Goal: Find specific page/section: Find specific page/section

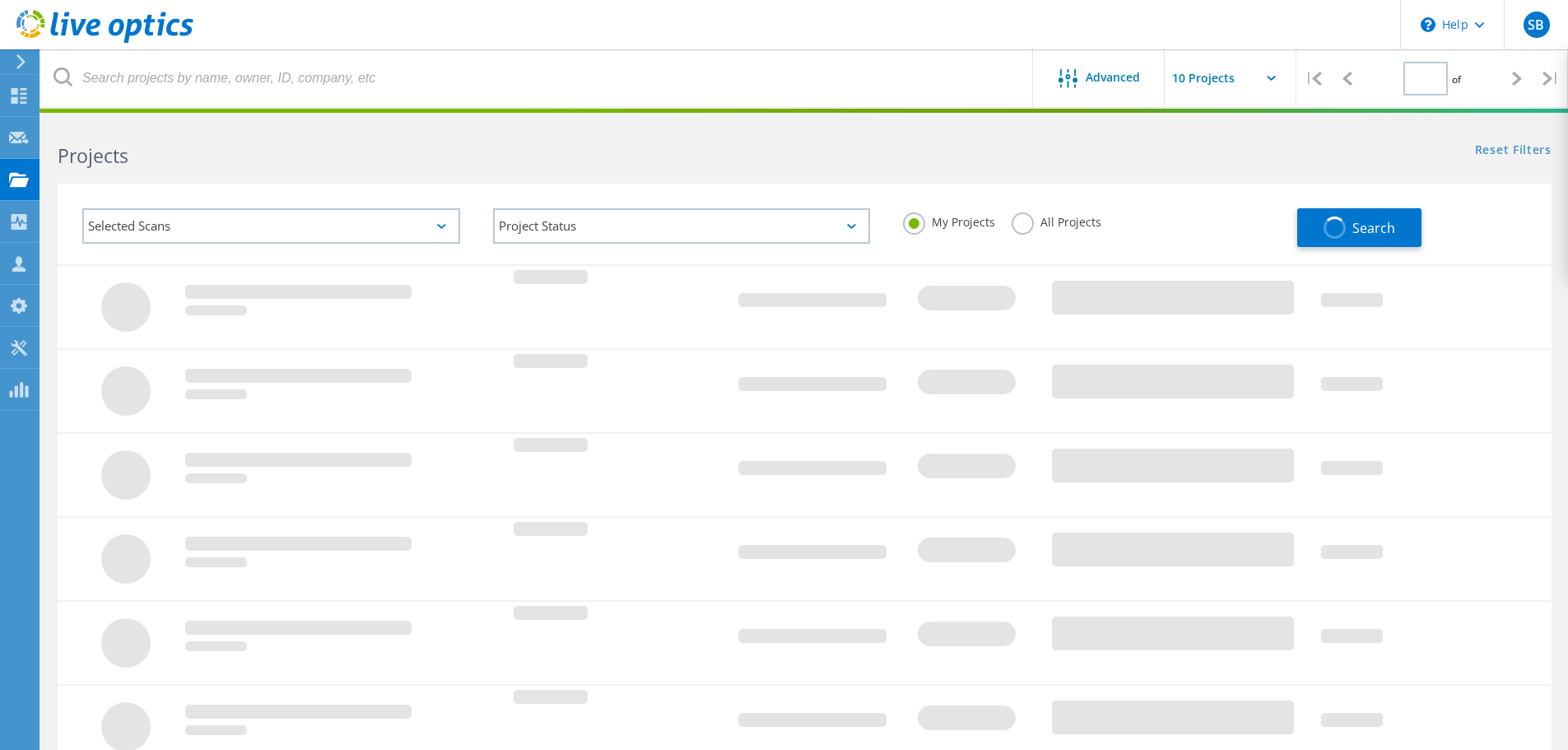
type input "1"
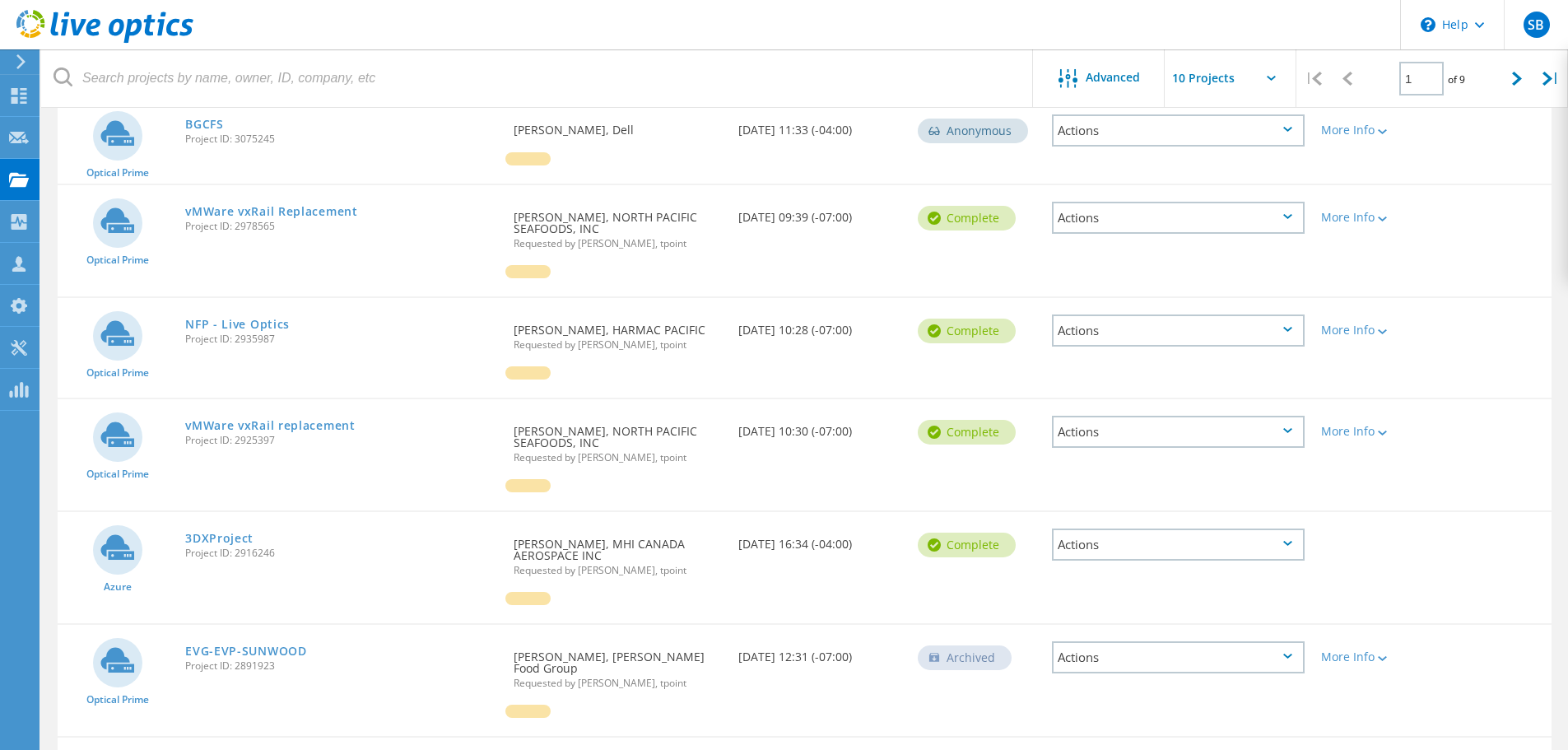
scroll to position [124, 0]
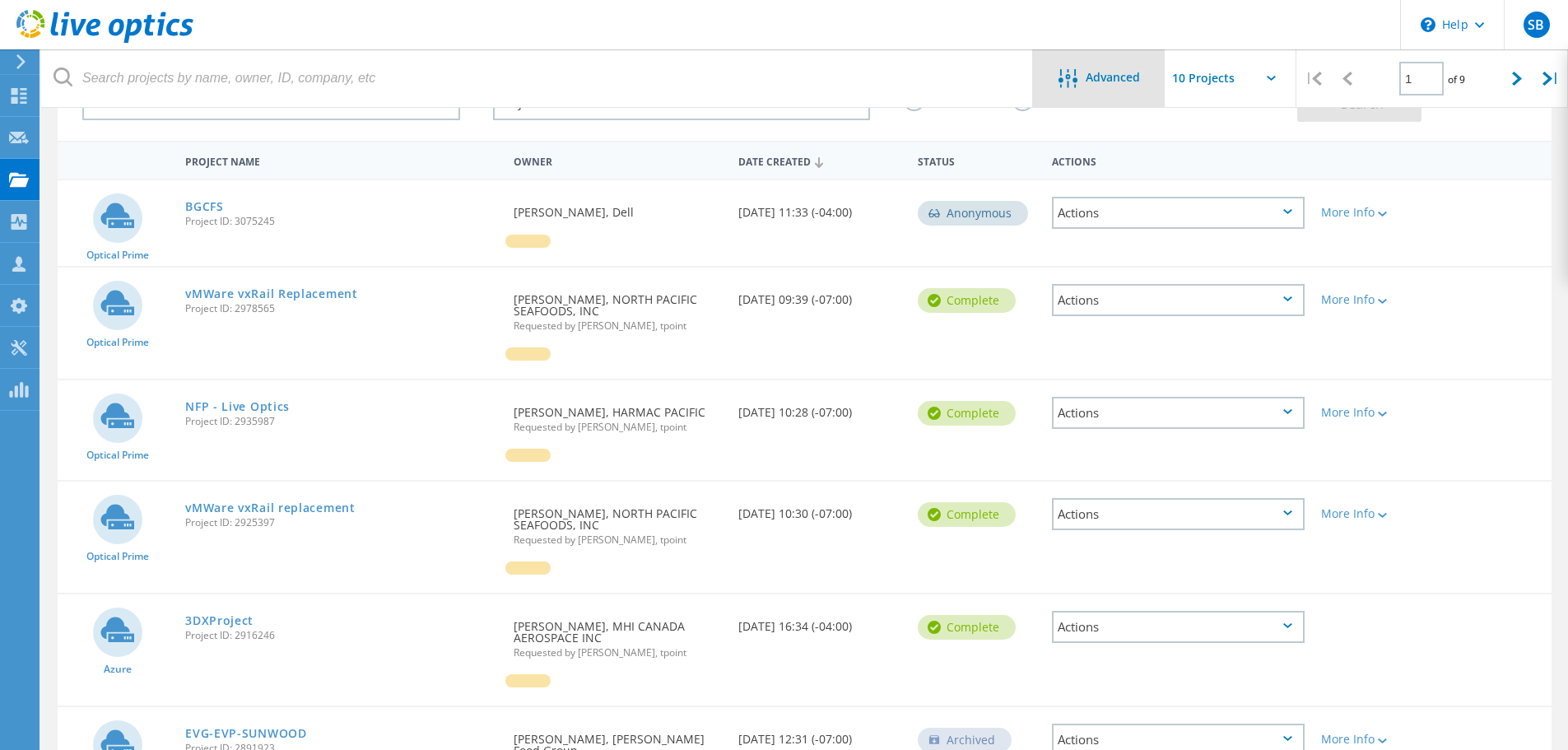
click at [1108, 87] on div "Advanced" at bounding box center [1099, 79] width 132 height 21
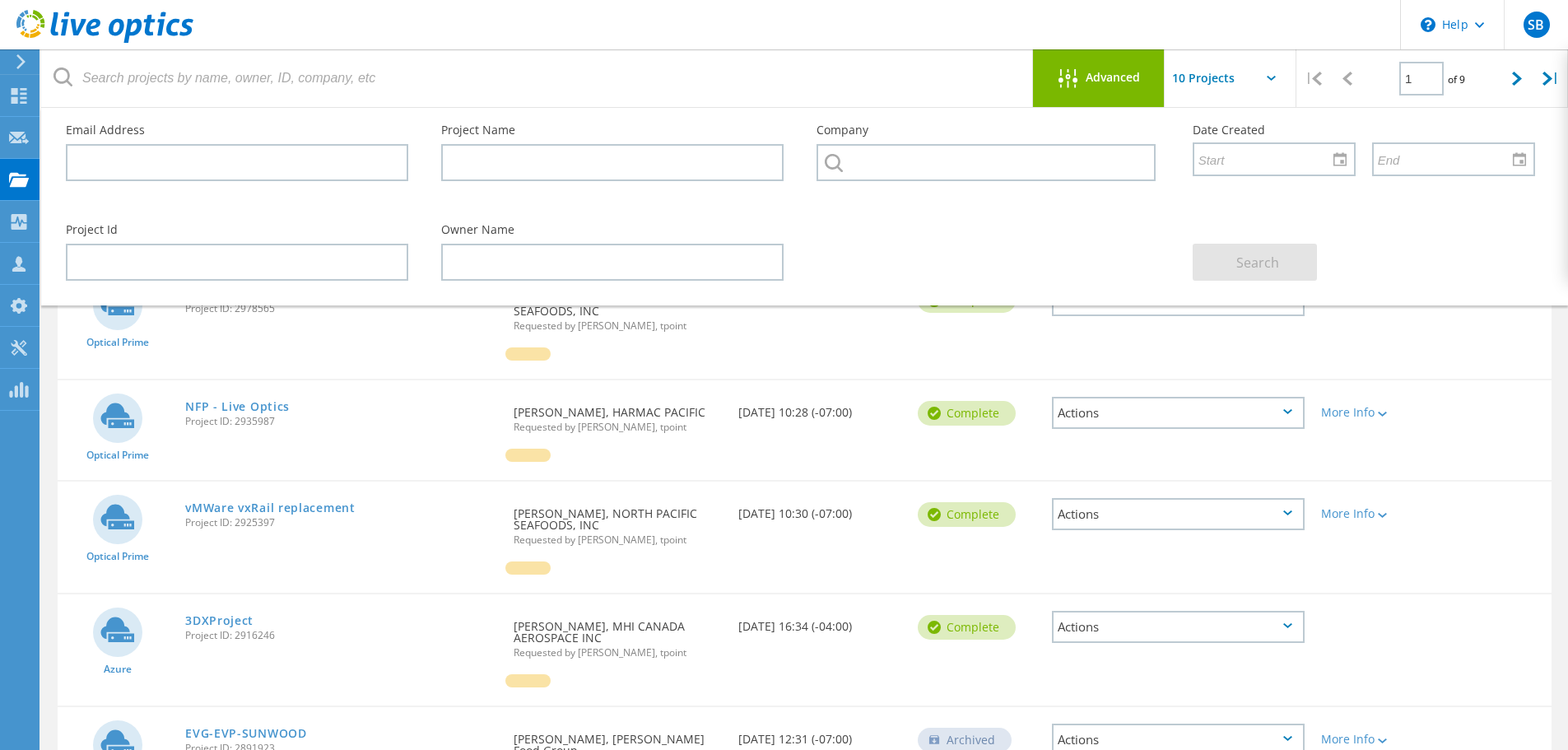
click at [1227, 88] on input "text" at bounding box center [1247, 78] width 164 height 58
click at [1220, 84] on input "text" at bounding box center [1247, 78] width 164 height 58
click at [1105, 78] on span "Advanced" at bounding box center [1112, 78] width 54 height 12
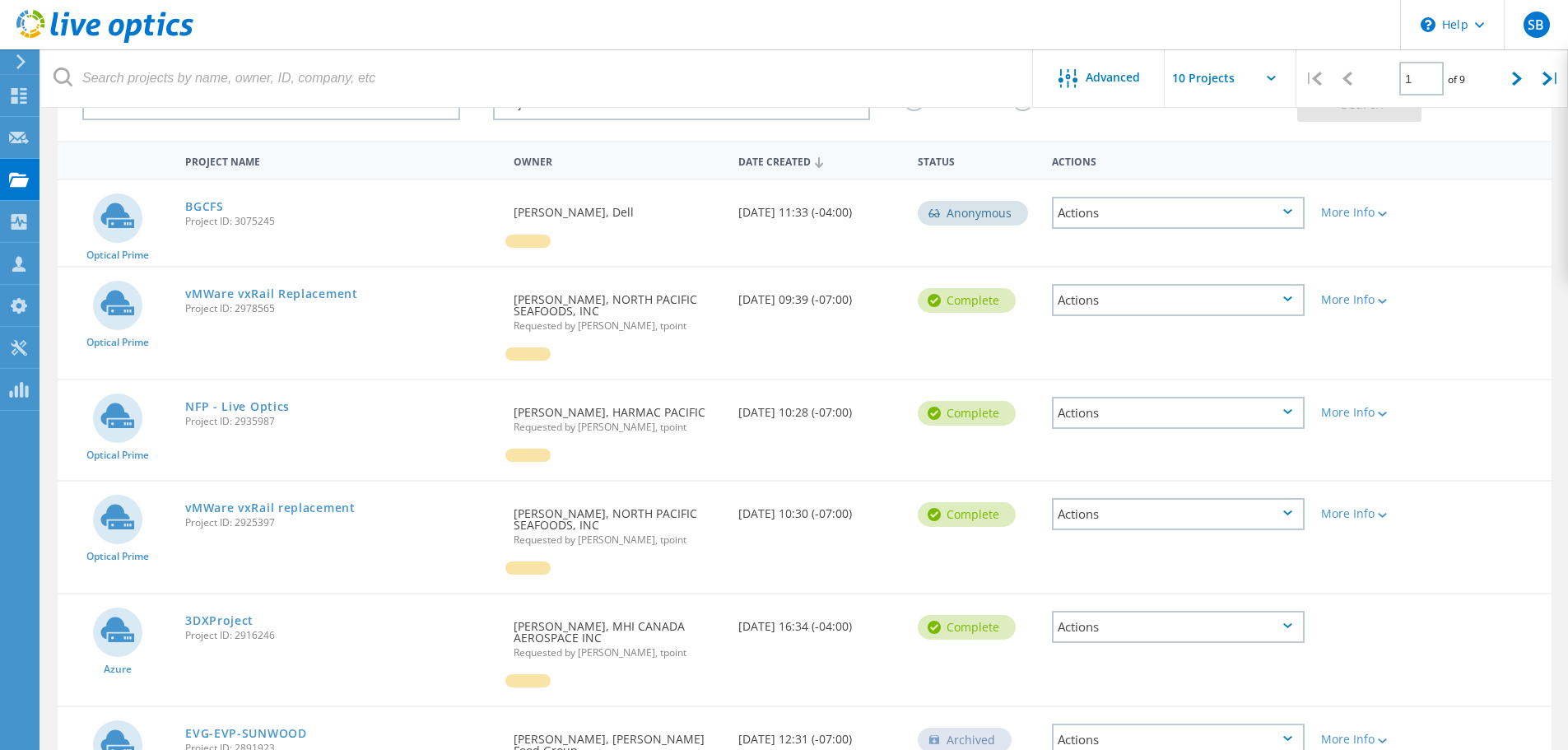
scroll to position [0, 0]
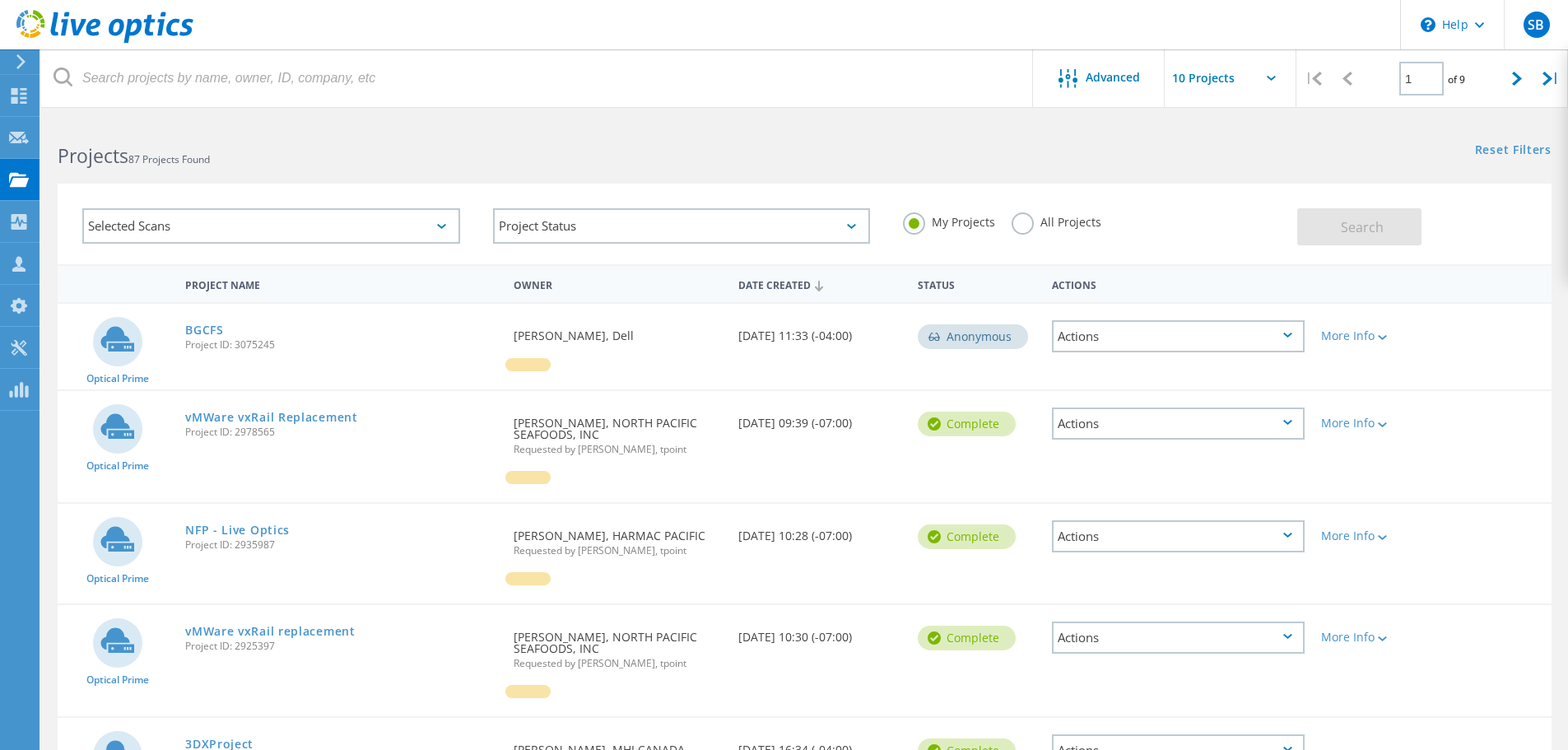
drag, startPoint x: 1019, startPoint y: 217, endPoint x: 1114, endPoint y: 218, distance: 95.0
click at [1019, 217] on label "All Projects" at bounding box center [1056, 220] width 89 height 16
click at [0, 0] on input "All Projects" at bounding box center [0, 0] width 0 height 0
click at [1337, 226] on button "Search" at bounding box center [1359, 226] width 124 height 37
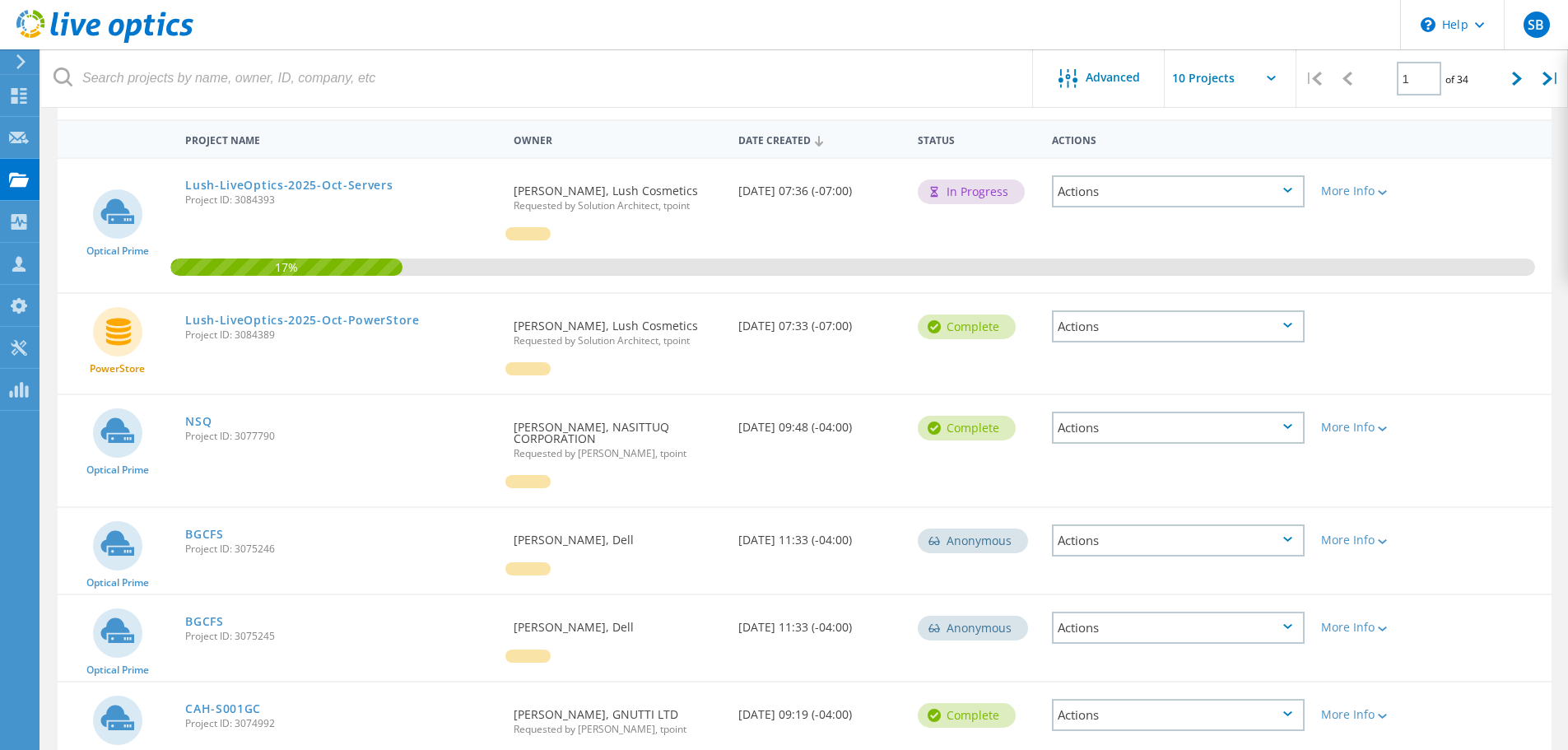
scroll to position [165, 0]
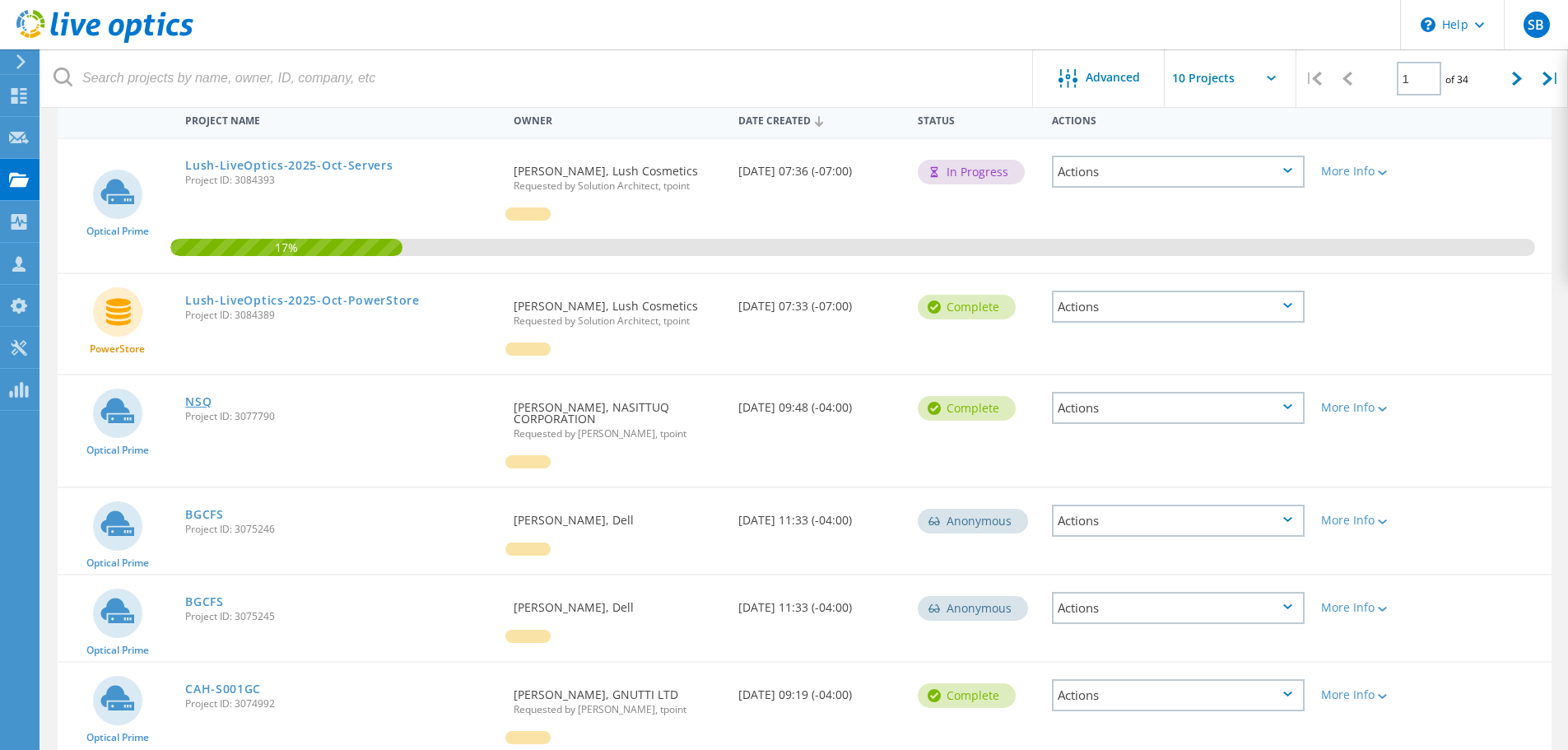
click at [200, 405] on link "NSQ" at bounding box center [199, 402] width 27 height 12
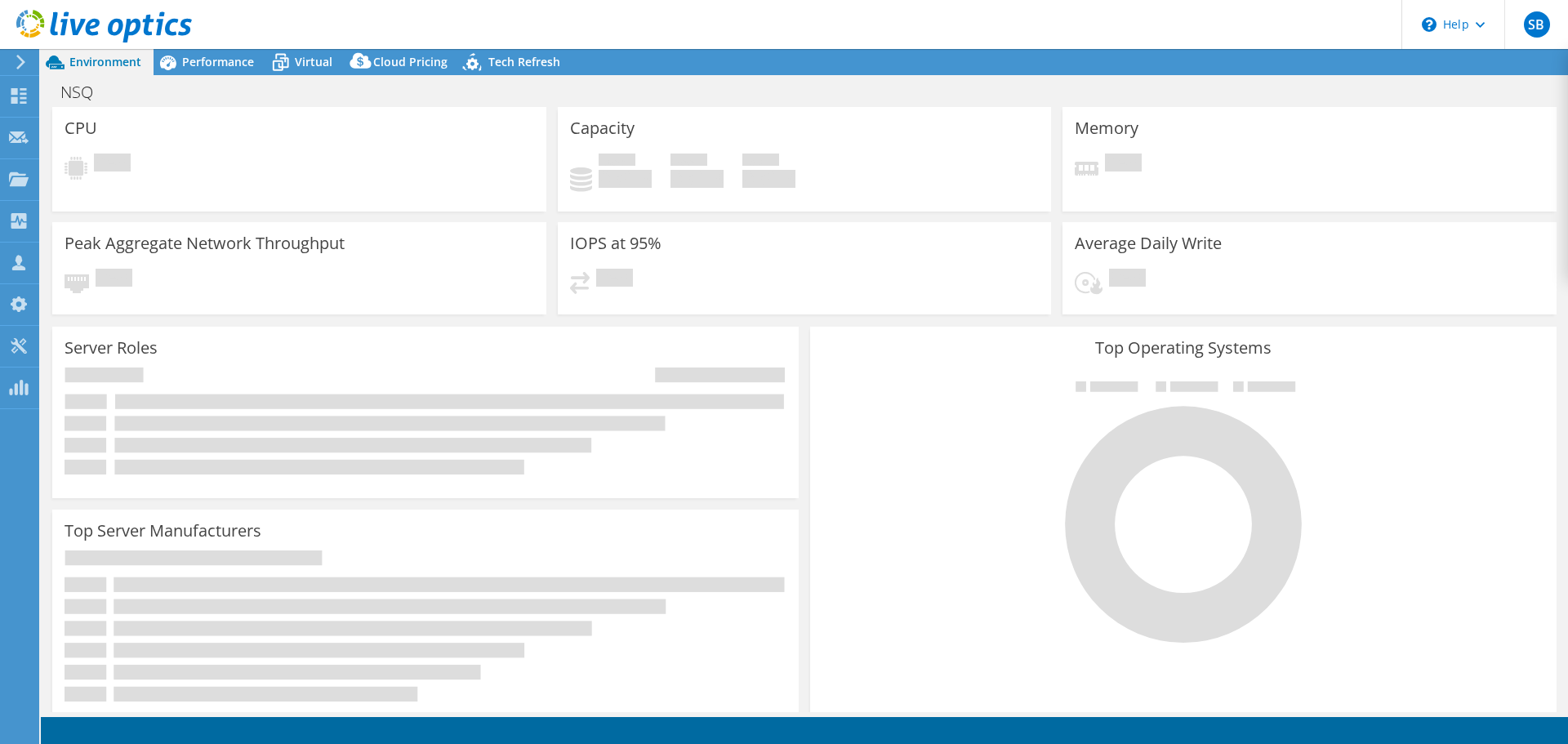
select select "USD"
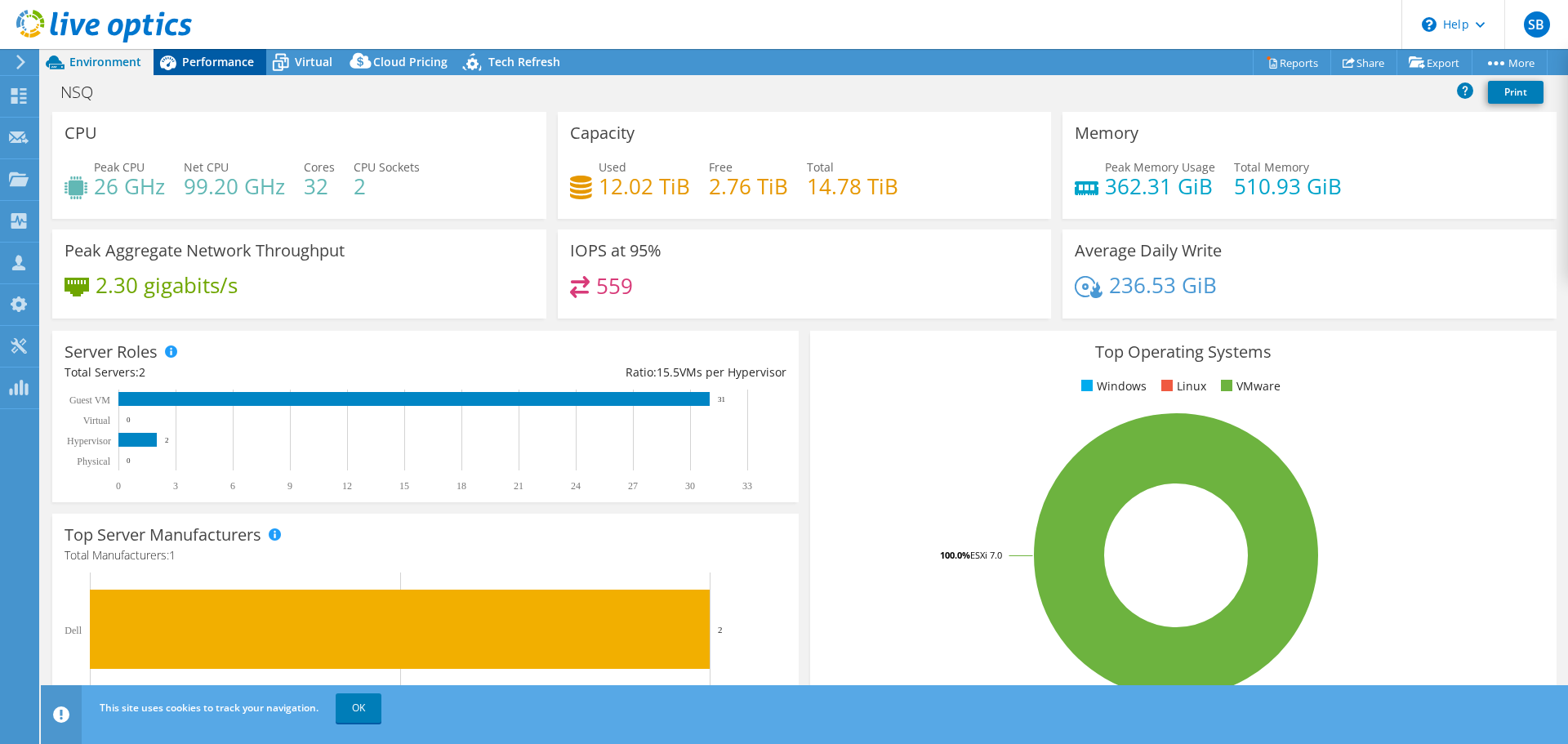
click at [195, 64] on span "Performance" at bounding box center [218, 61] width 72 height 16
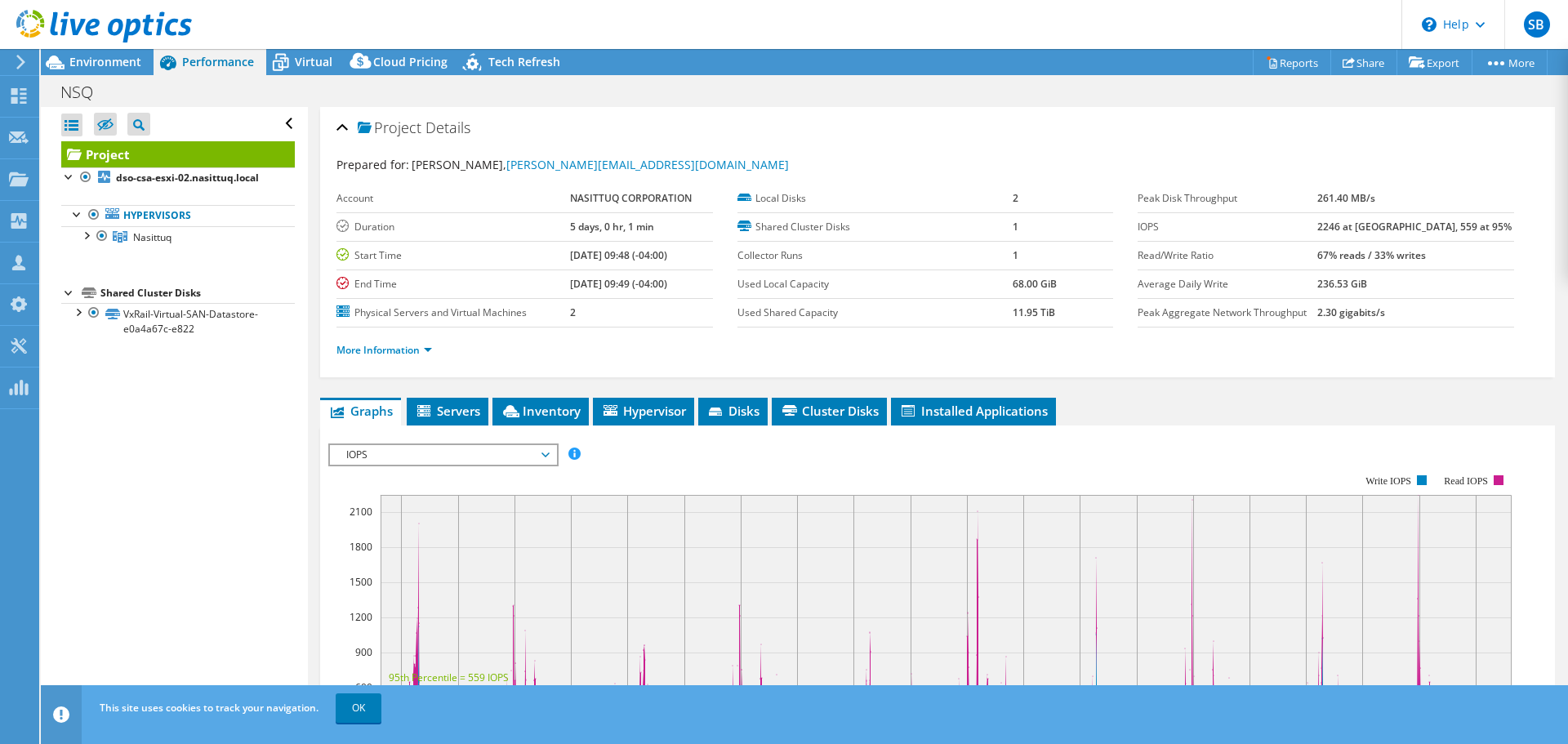
click at [456, 457] on span "IOPS" at bounding box center [442, 455] width 210 height 20
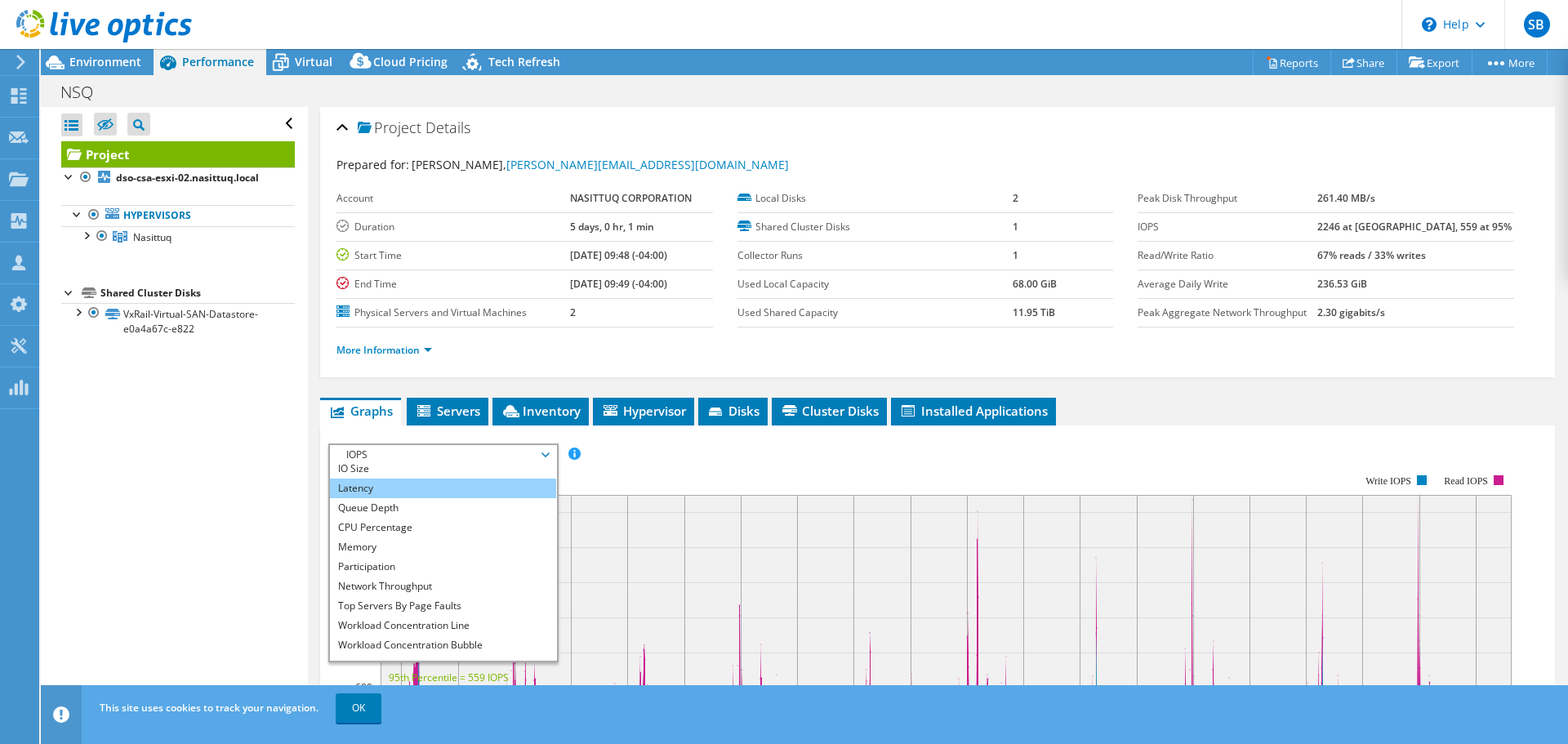
scroll to position [59, 0]
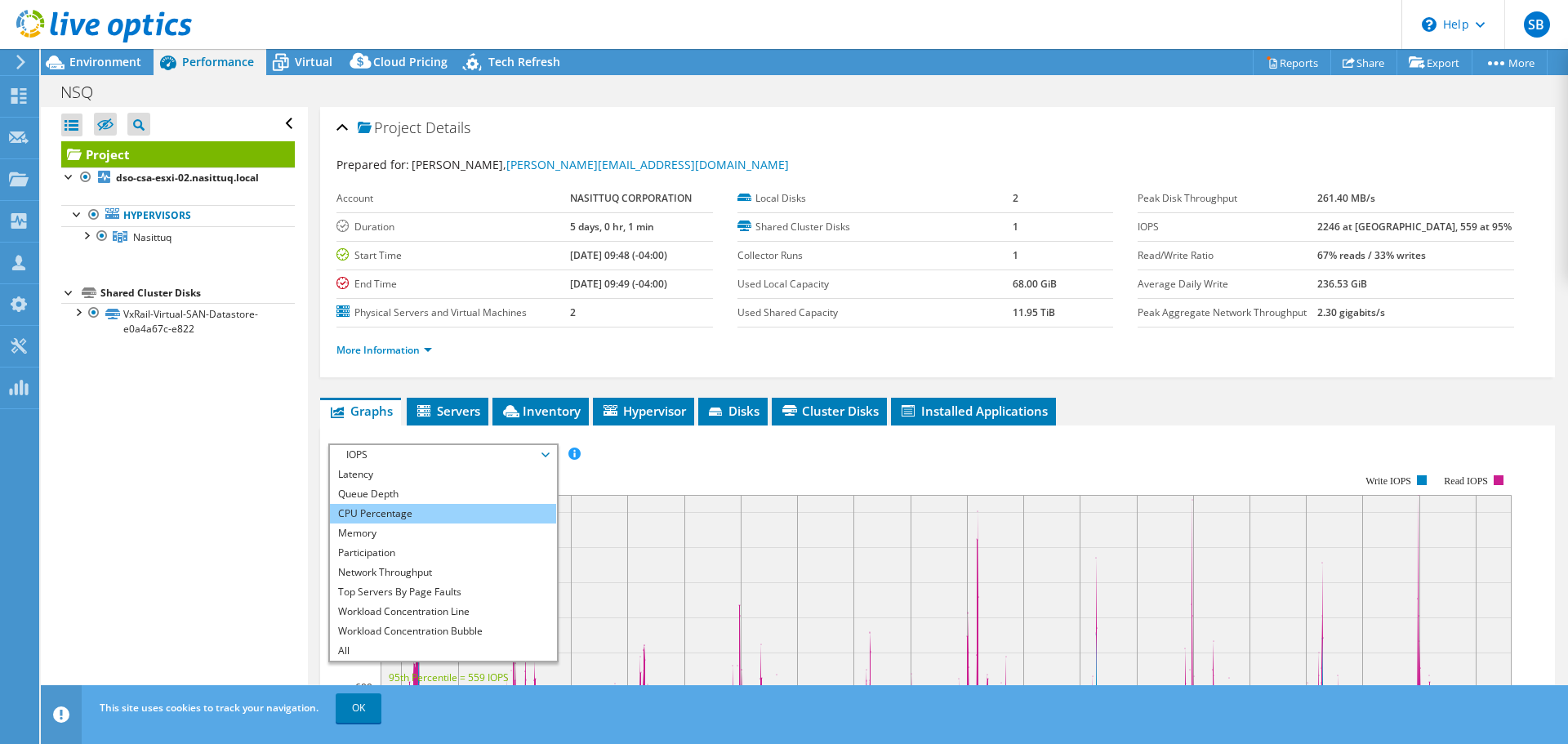
click at [382, 508] on li "CPU Percentage" at bounding box center [442, 514] width 226 height 20
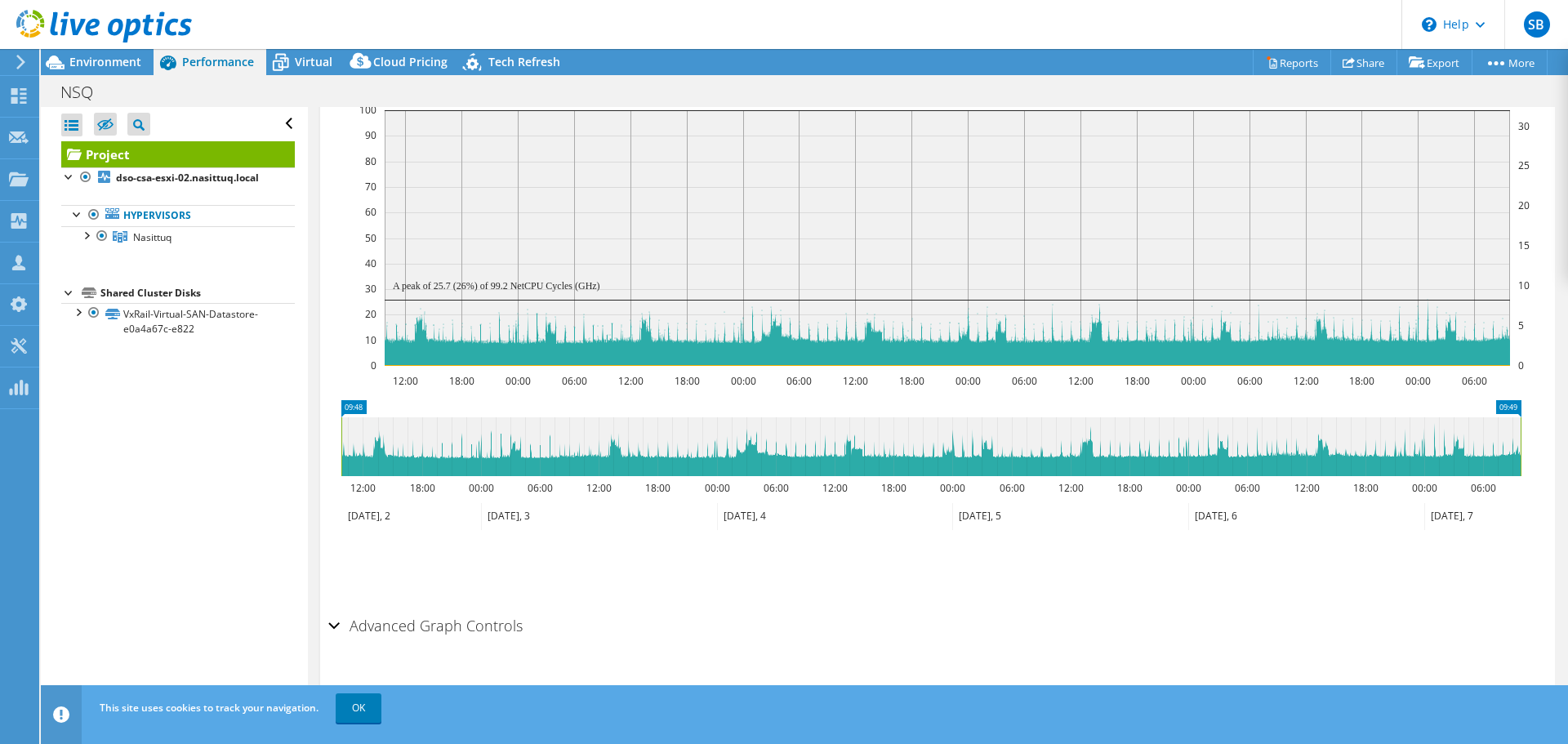
scroll to position [408, 0]
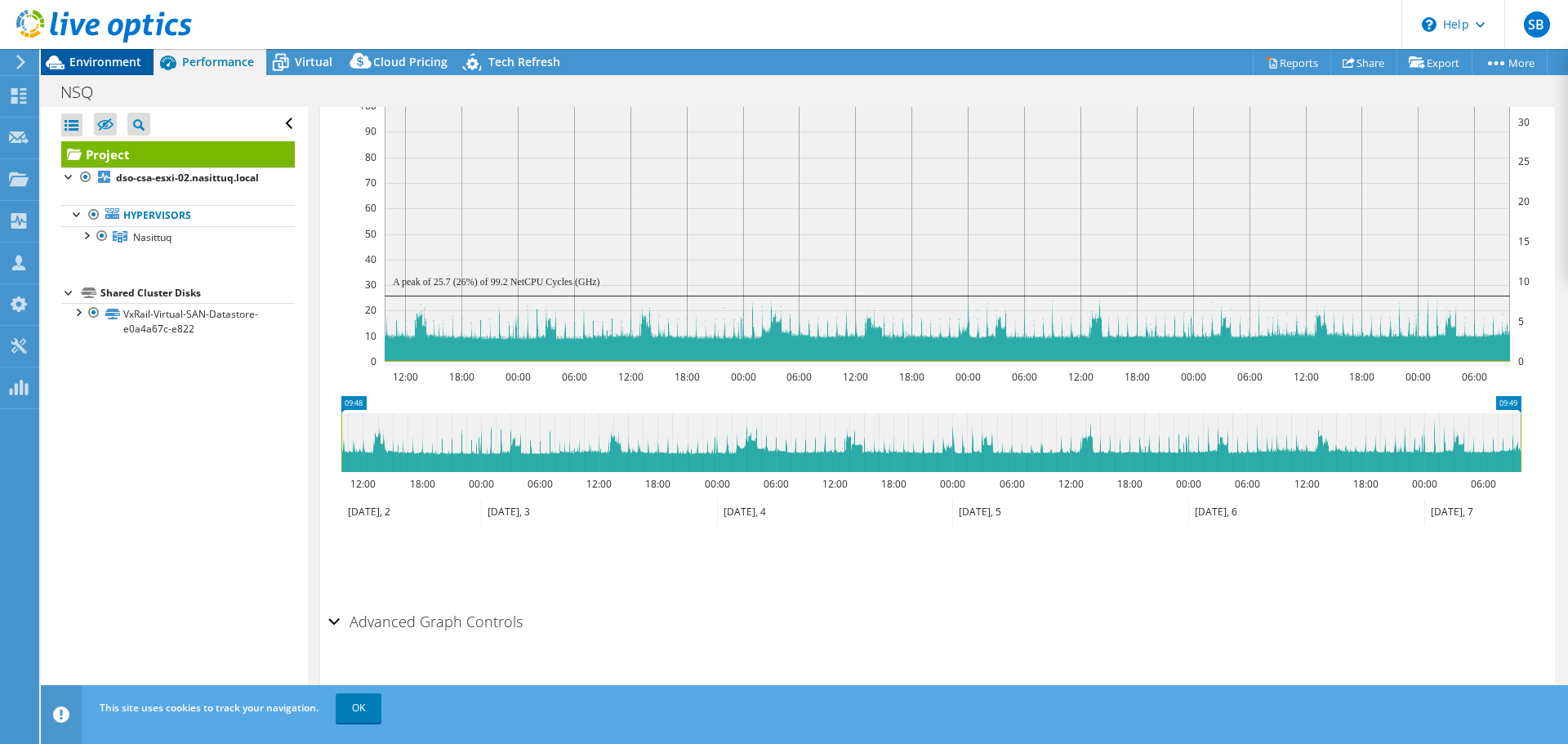
click at [82, 59] on span "Environment" at bounding box center [105, 61] width 72 height 16
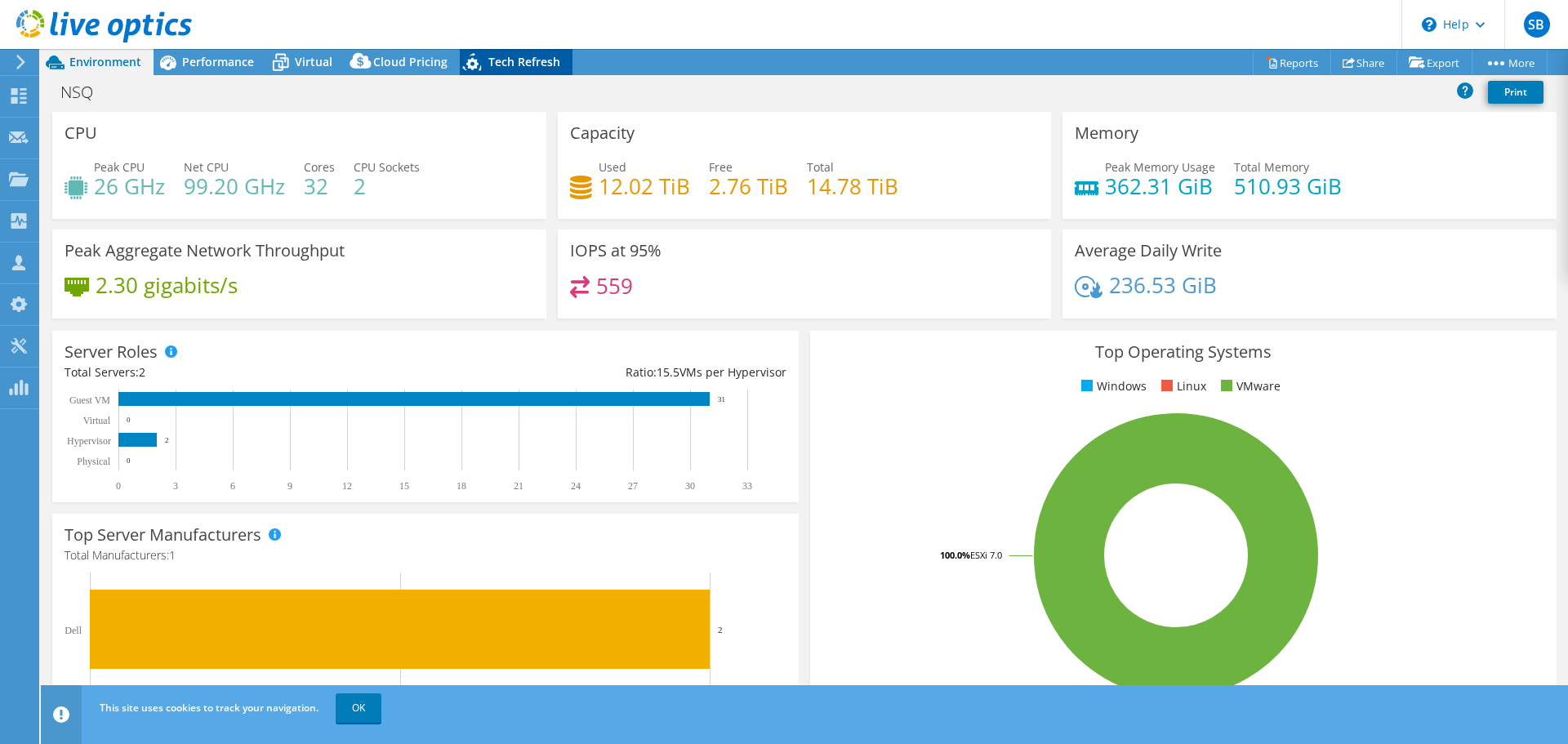
click at [501, 69] on span "Tech Refresh" at bounding box center [524, 61] width 72 height 16
